Goal: Information Seeking & Learning: Learn about a topic

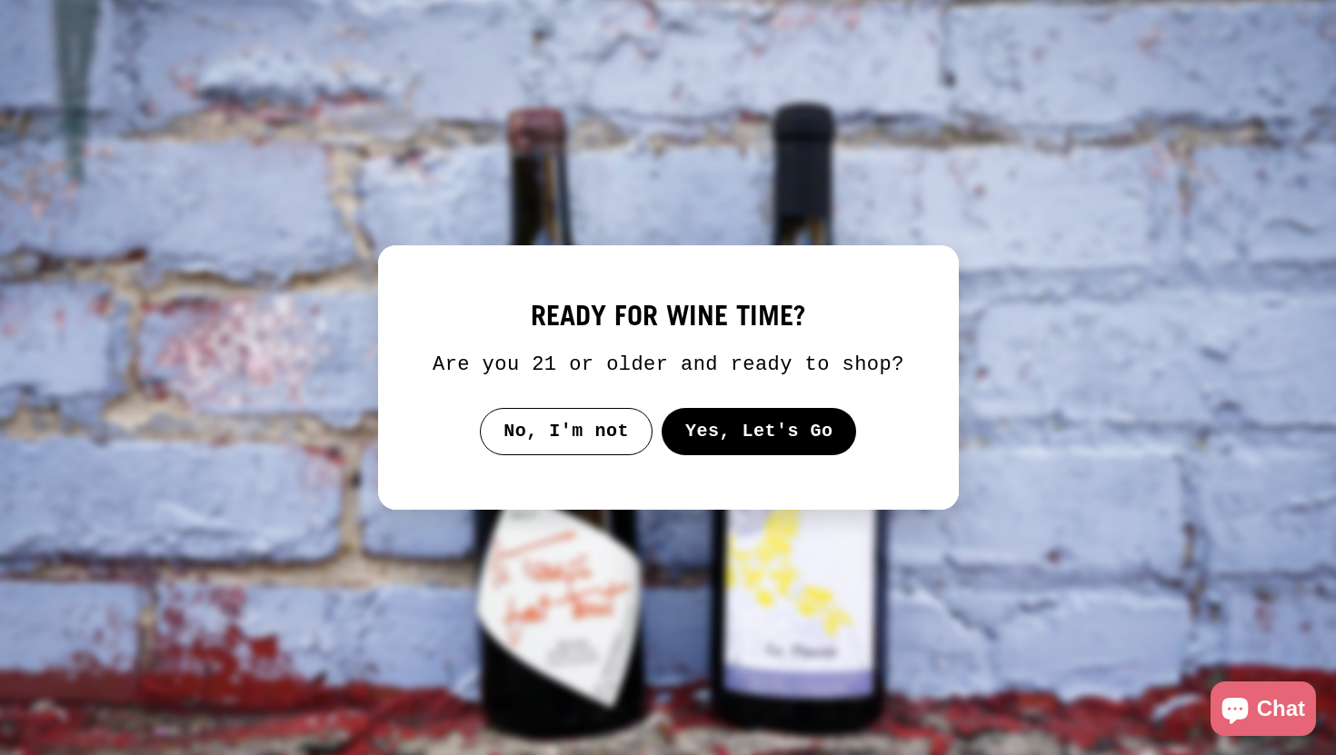
click at [728, 455] on button "Yes, Let's Go" at bounding box center [758, 431] width 195 height 47
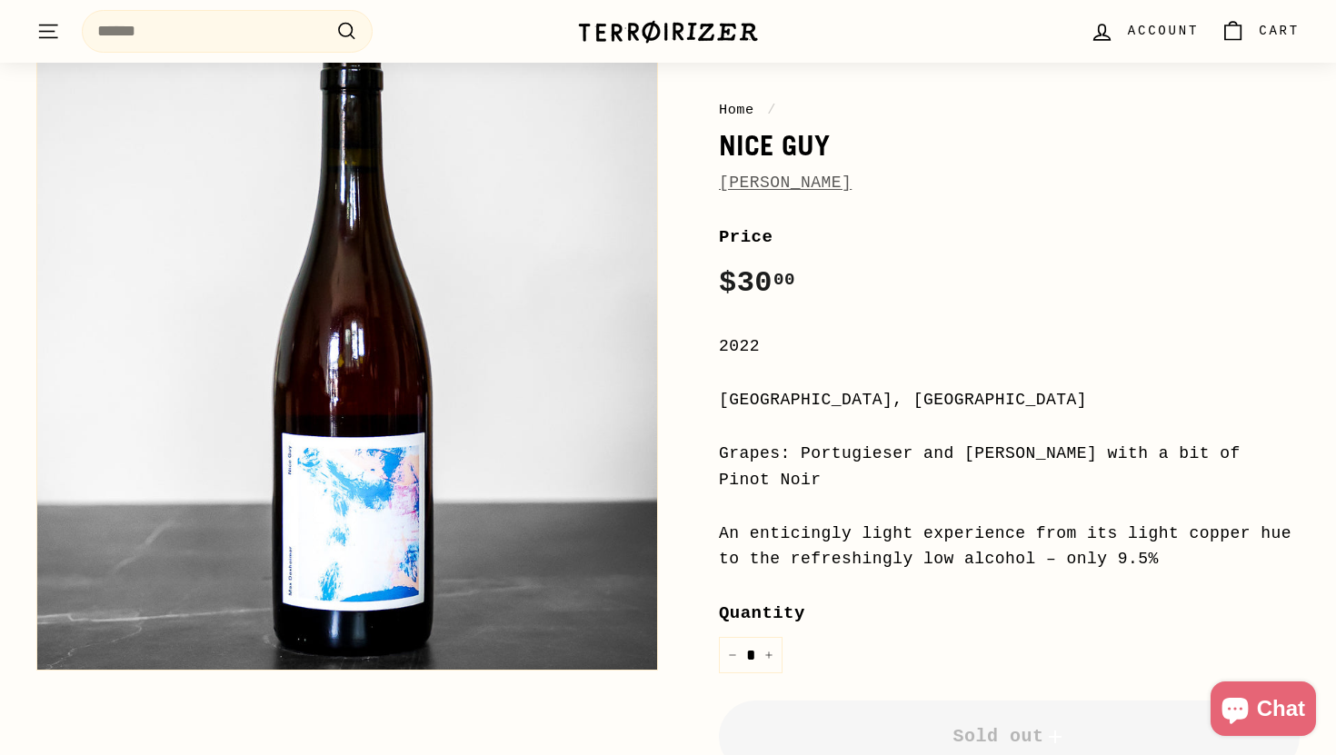
scroll to position [140, 0]
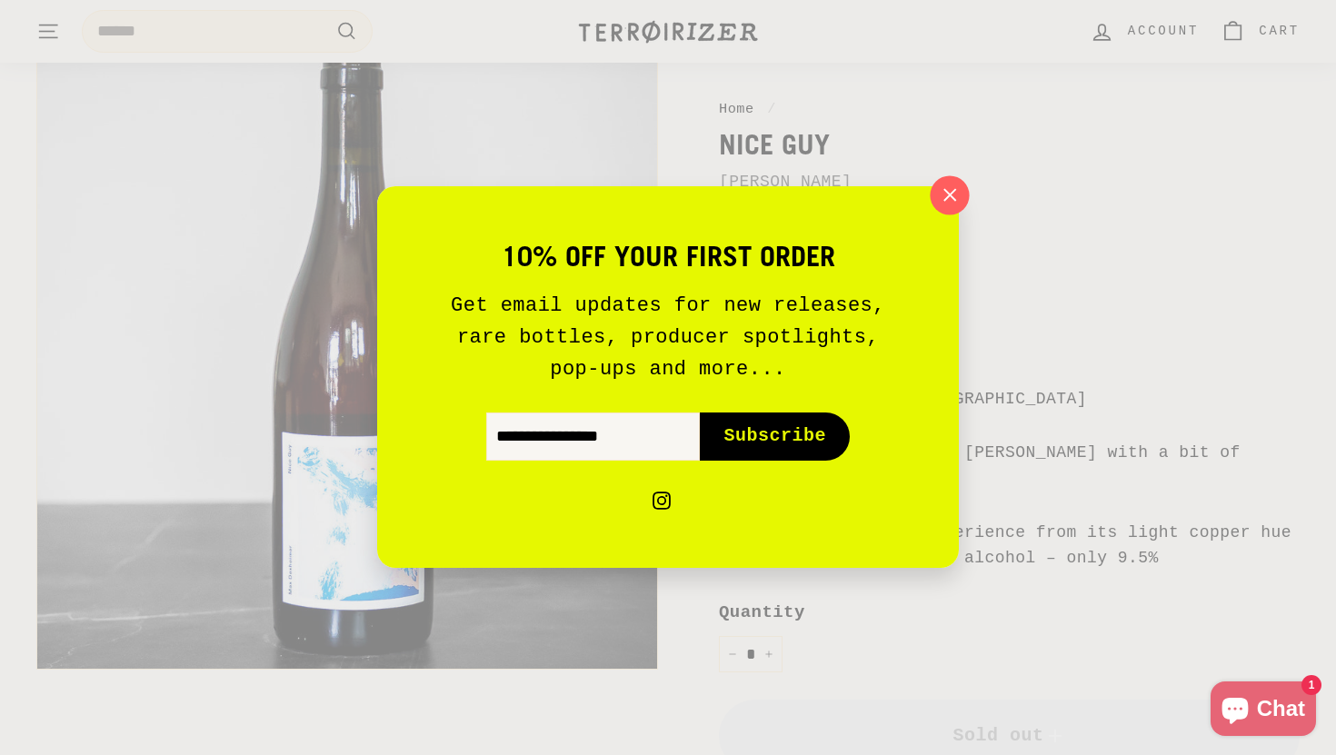
click at [948, 196] on icon "button" at bounding box center [950, 195] width 12 height 12
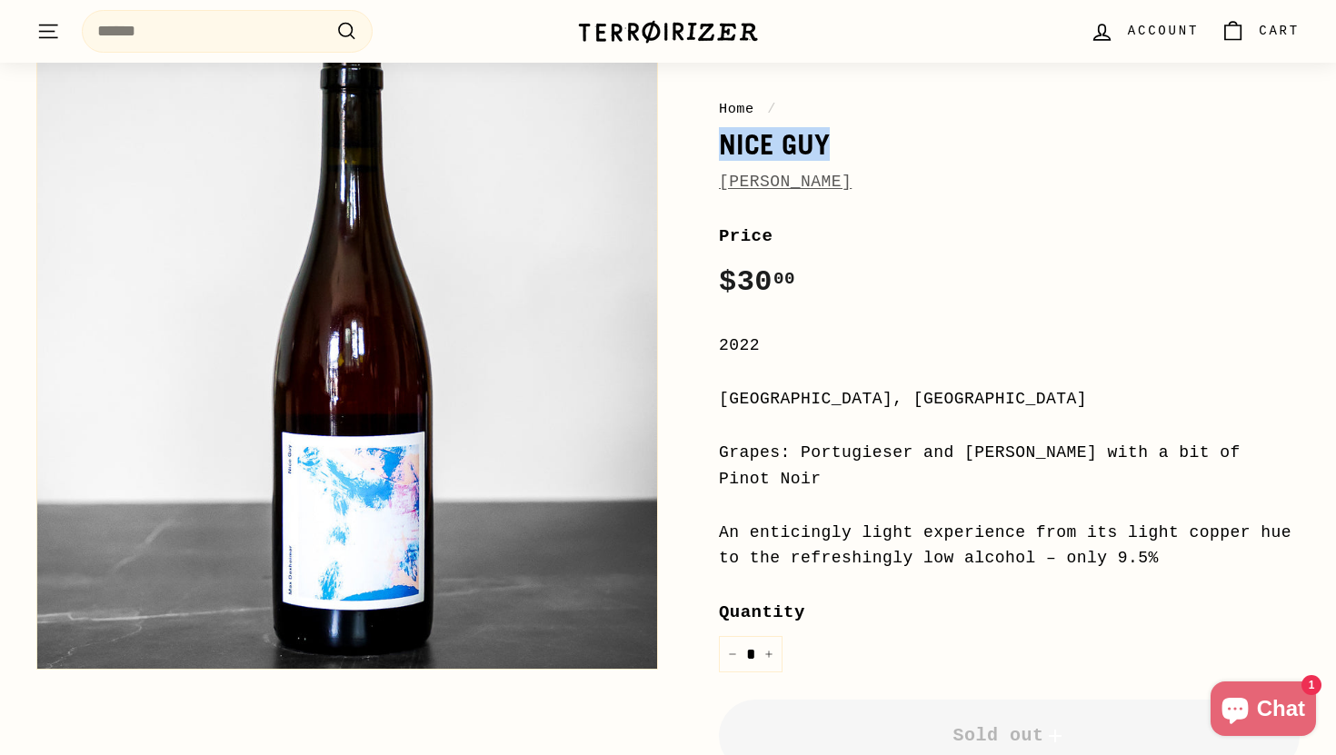
drag, startPoint x: 838, startPoint y: 137, endPoint x: 708, endPoint y: 138, distance: 130.0
click at [708, 138] on div "Home / Nice [PERSON_NAME] Price Regular price $30 00 $30.00 / 2022 [GEOGRAPHIC_…" at bounding box center [989, 539] width 622 height 1001
copy h1 "Nice Guy"
drag, startPoint x: 785, startPoint y: 484, endPoint x: 799, endPoint y: 454, distance: 33.8
click at [799, 454] on div "Grapes: Portugieser and [PERSON_NAME] with a bit of Pinot Noir" at bounding box center [1009, 466] width 581 height 53
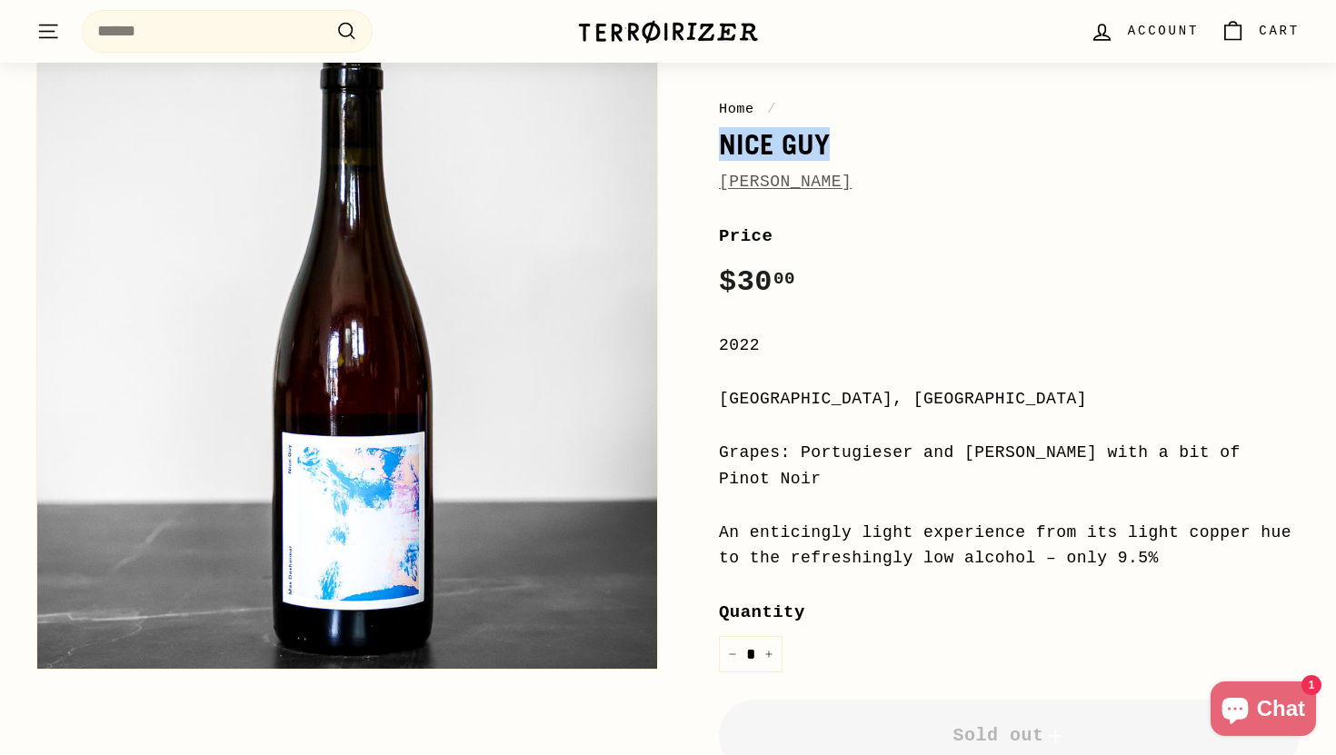
copy div "Portugieser and [PERSON_NAME] with a bit of Pinot Noir"
drag, startPoint x: 930, startPoint y: 398, endPoint x: 699, endPoint y: 407, distance: 231.0
click at [699, 407] on div "Home / Nice [PERSON_NAME] Price Regular price $30 00 $30.00 / 2022 [GEOGRAPHIC_…" at bounding box center [989, 539] width 622 height 1001
copy div "[GEOGRAPHIC_DATA], [GEOGRAPHIC_DATA]"
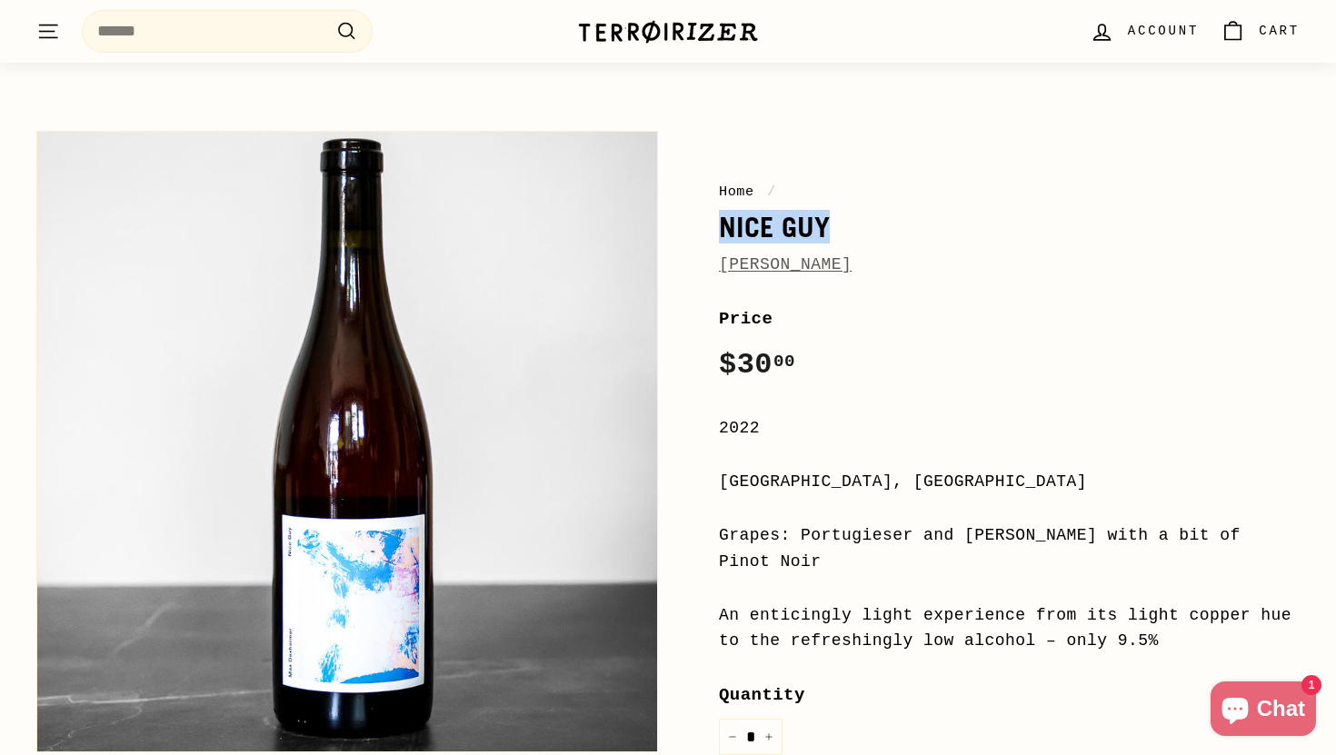
scroll to position [47, 0]
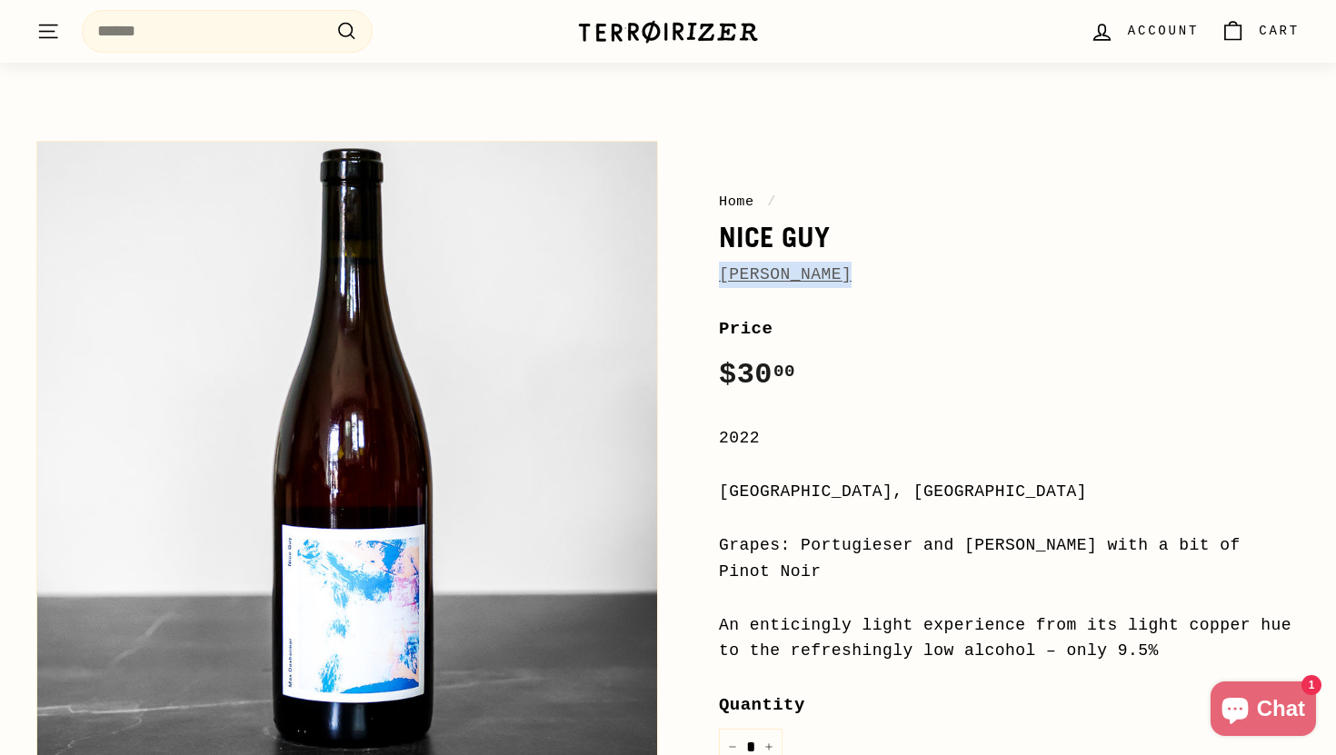
drag, startPoint x: 868, startPoint y: 273, endPoint x: 709, endPoint y: 283, distance: 159.4
click at [709, 283] on div "Home / Nice [PERSON_NAME] Price Regular price $30 00 $30.00 / 2022 [GEOGRAPHIC_…" at bounding box center [989, 632] width 622 height 1001
copy link "[PERSON_NAME]"
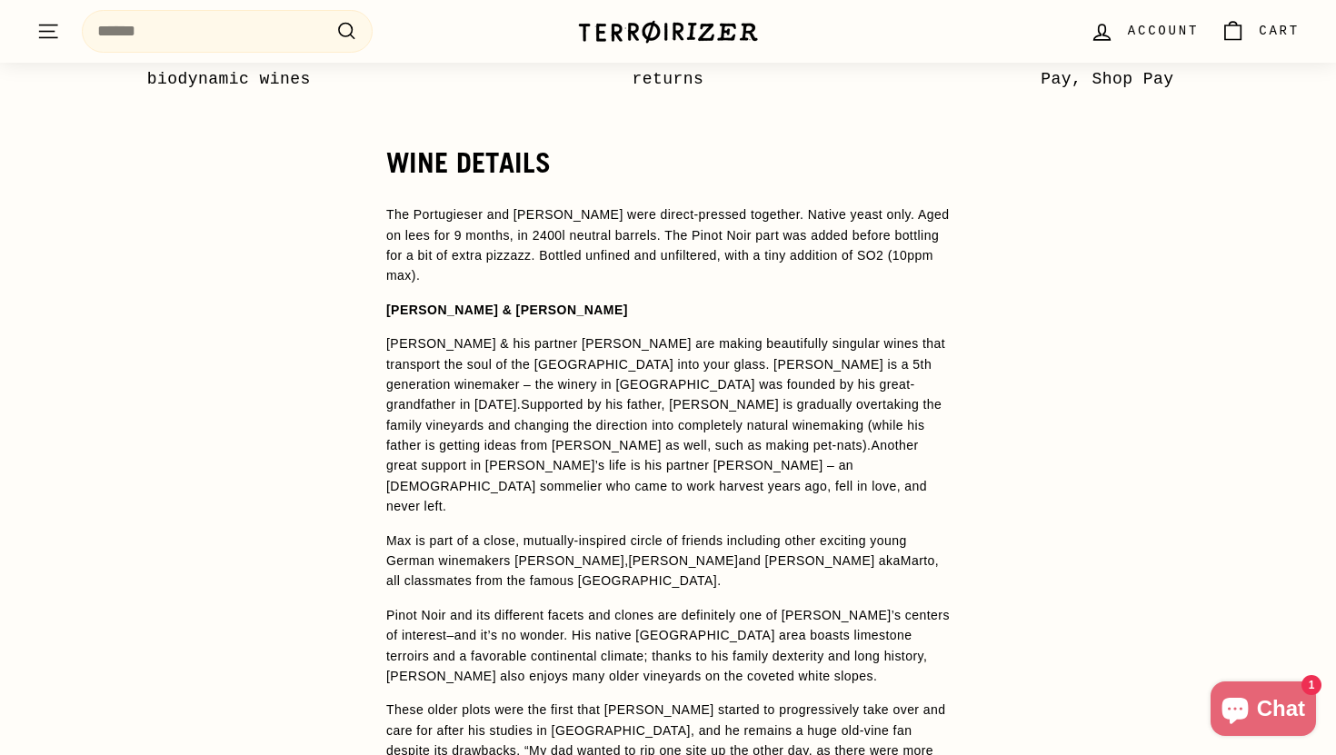
scroll to position [1392, 0]
